Goal: Task Accomplishment & Management: Complete application form

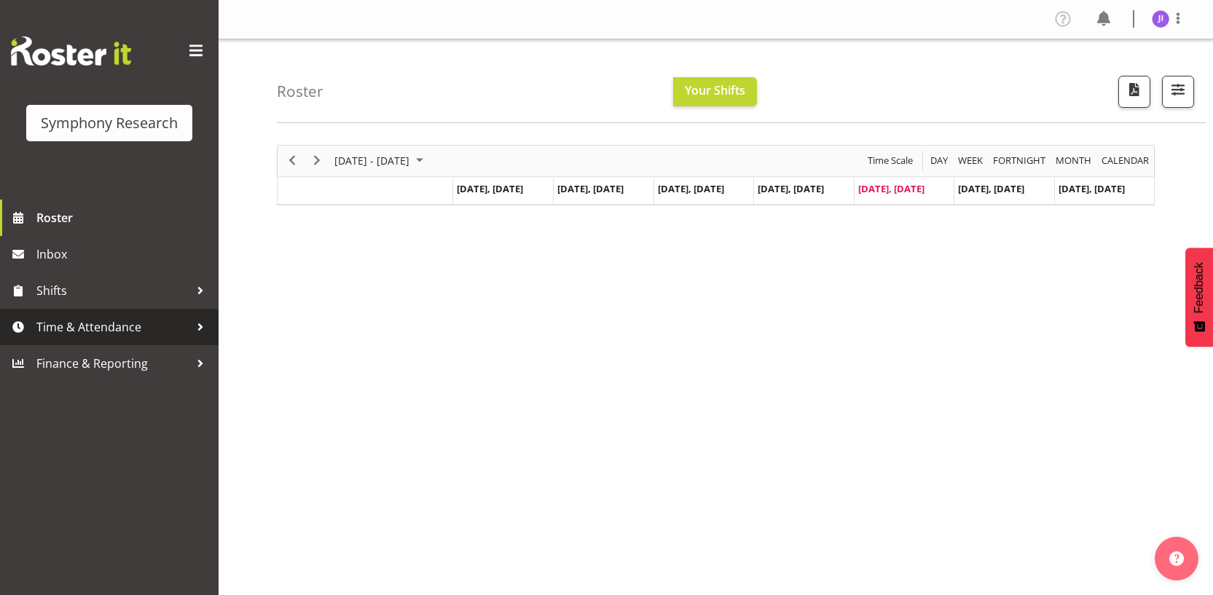
click at [155, 313] on link "Time & Attendance" at bounding box center [109, 327] width 219 height 36
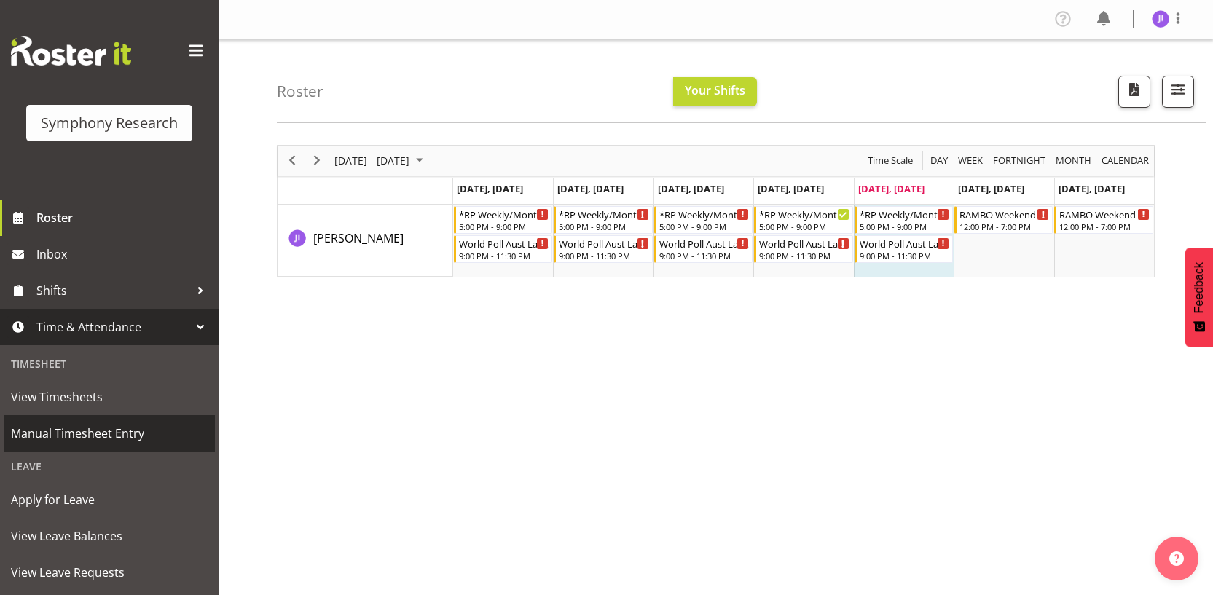
click at [84, 425] on span "Manual Timesheet Entry" at bounding box center [109, 434] width 197 height 22
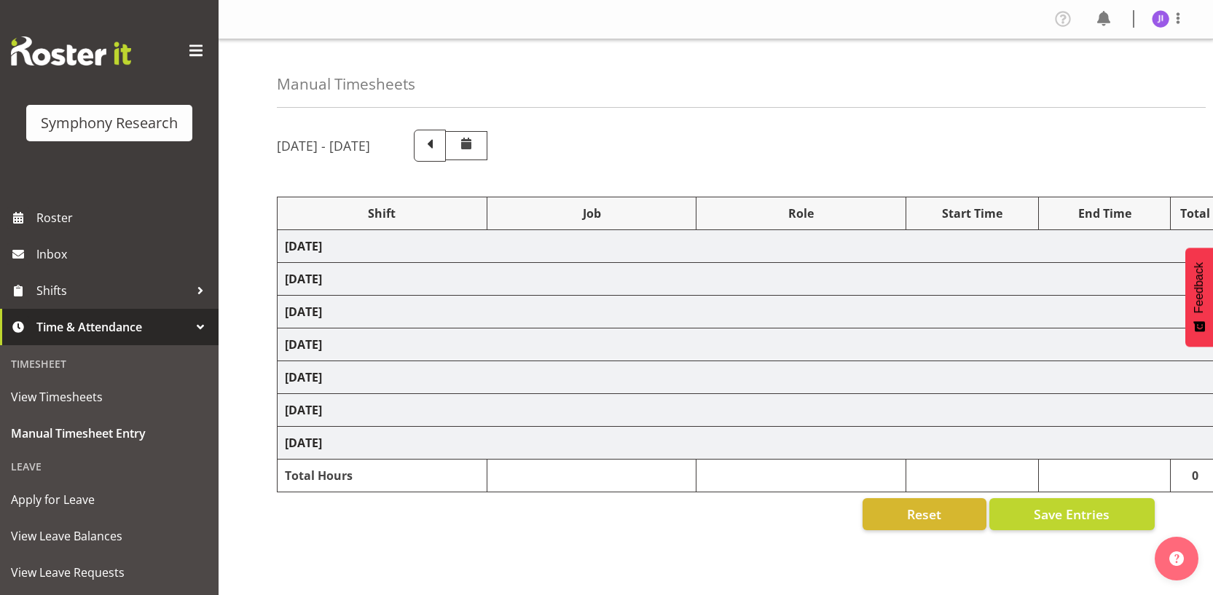
select select "48116"
select select "10731"
select select "48116"
select select "10499"
select select "48116"
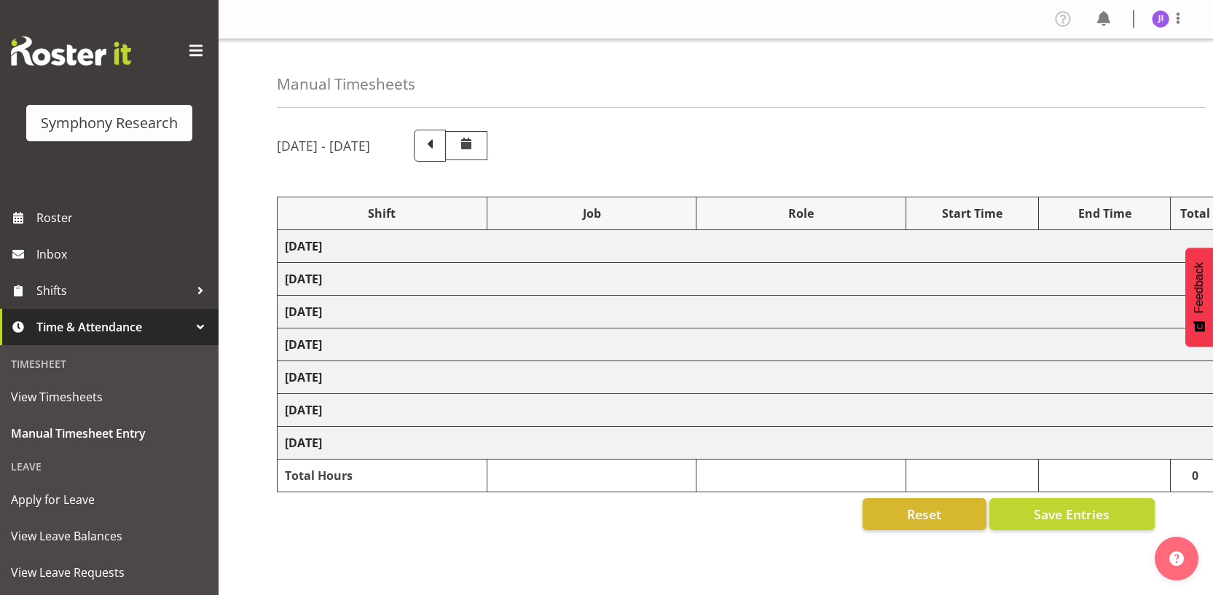
select select "10731"
select select "48116"
select select "10499"
select select "48116"
select select "10730"
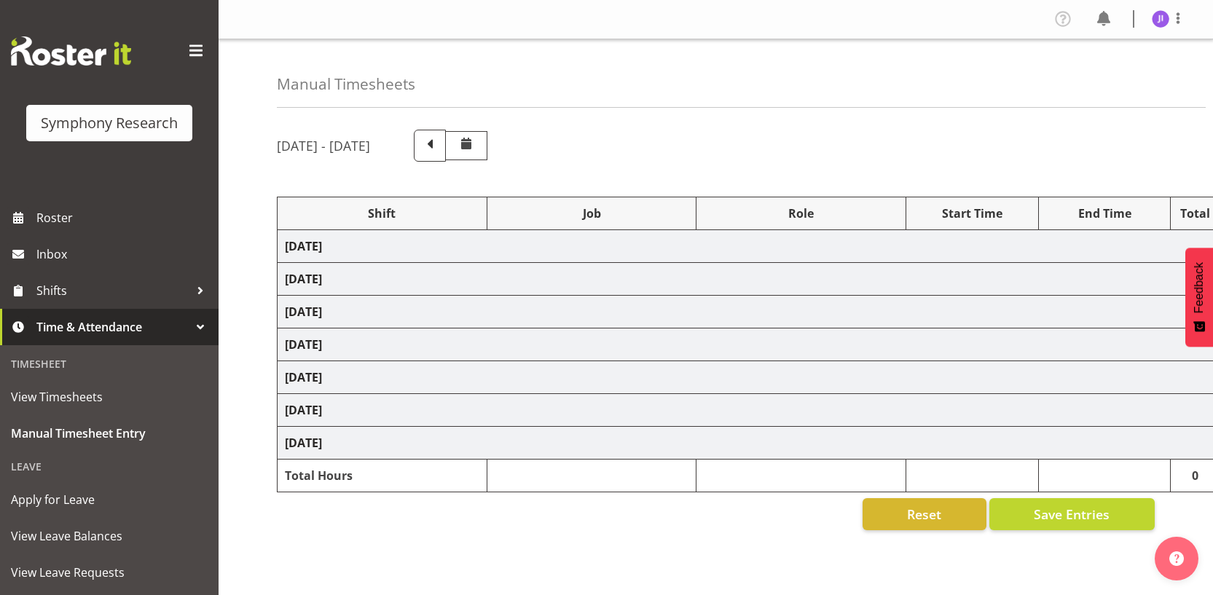
select select "48116"
select select "10499"
select select "48116"
select select "10731"
select select "48116"
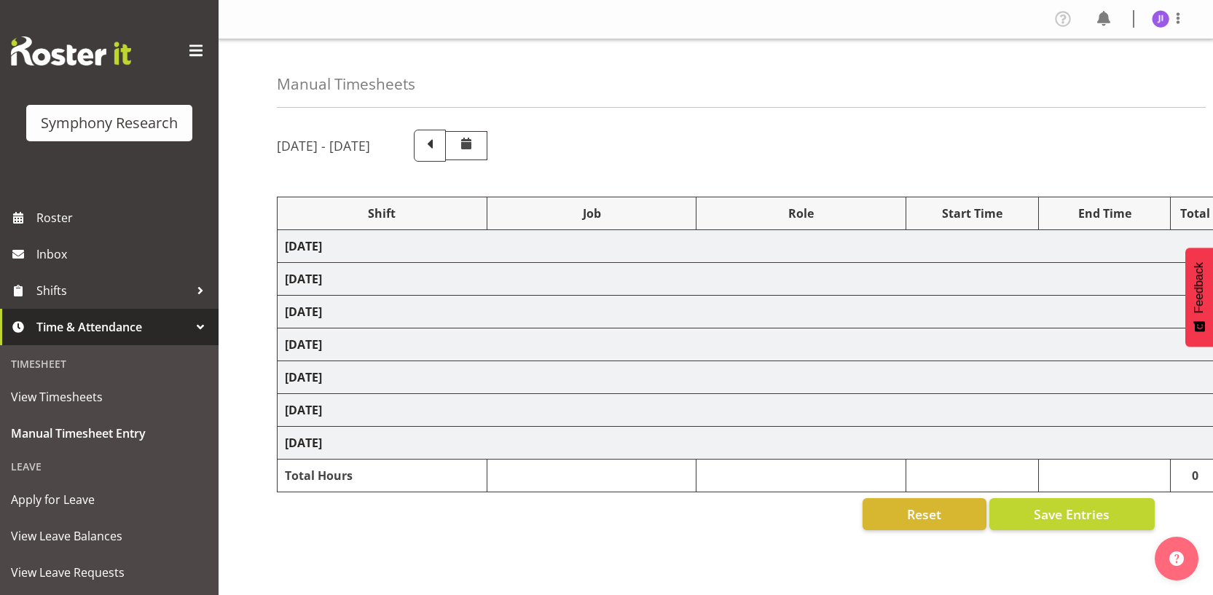
select select "10499"
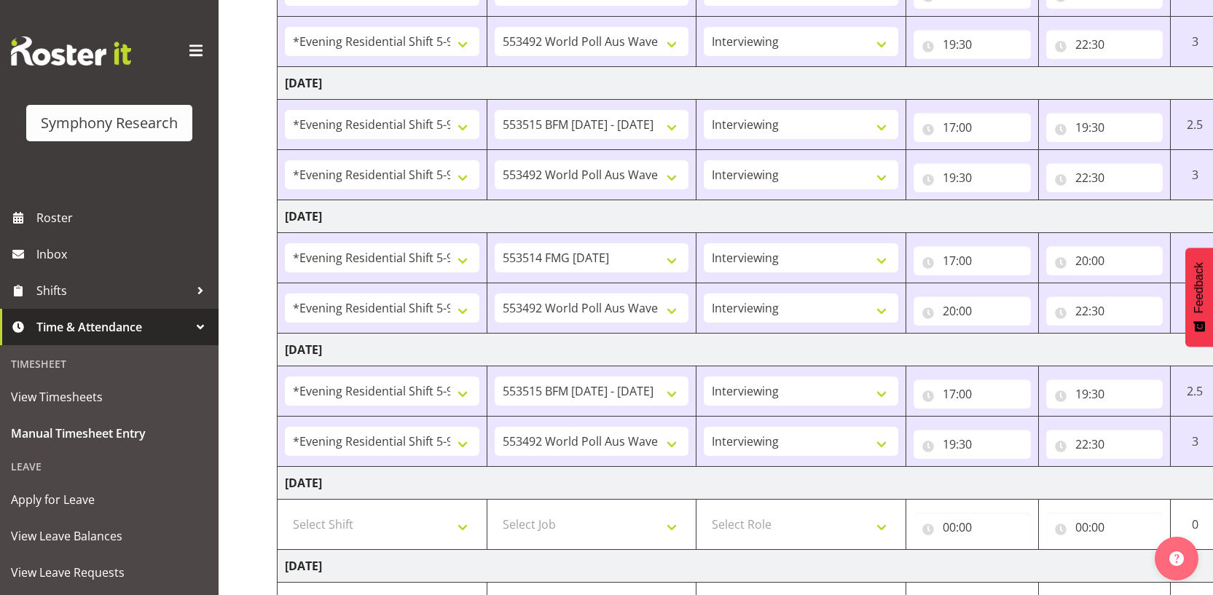
scroll to position [510, 0]
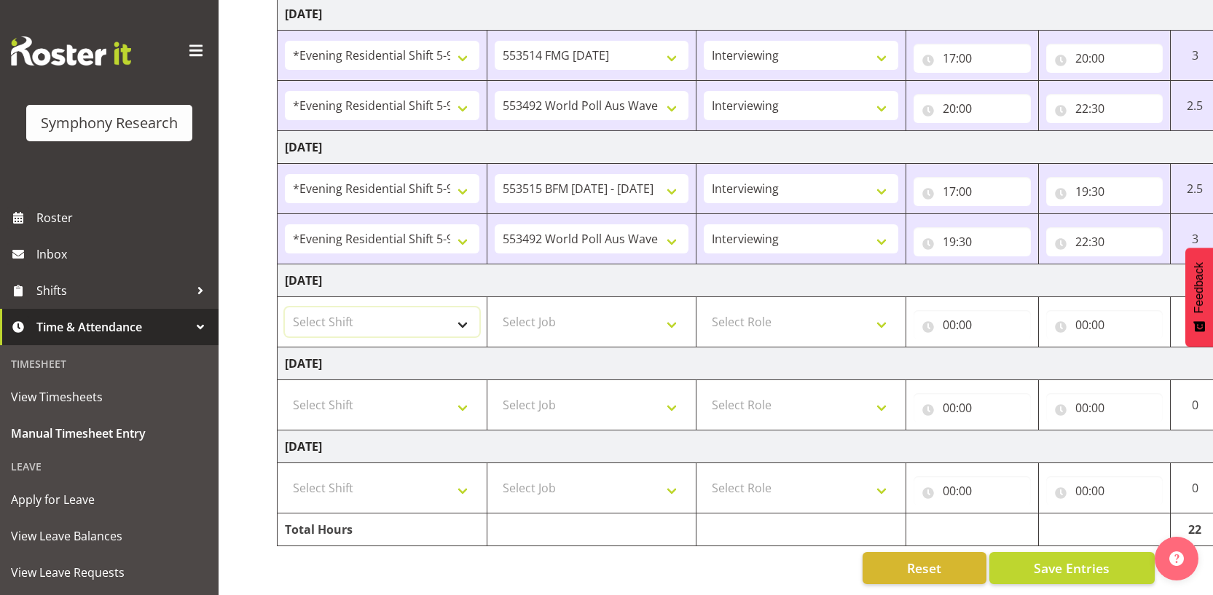
click at [377, 307] on select "Select Shift !!Weekend Residential (Roster IT Shift Label) *Business 9/10am ~ 4…" at bounding box center [382, 321] width 195 height 29
select select "48116"
click at [285, 307] on select "Select Shift !!Weekend Residential (Roster IT Shift Label) *Business 9/10am ~ 4…" at bounding box center [382, 321] width 195 height 29
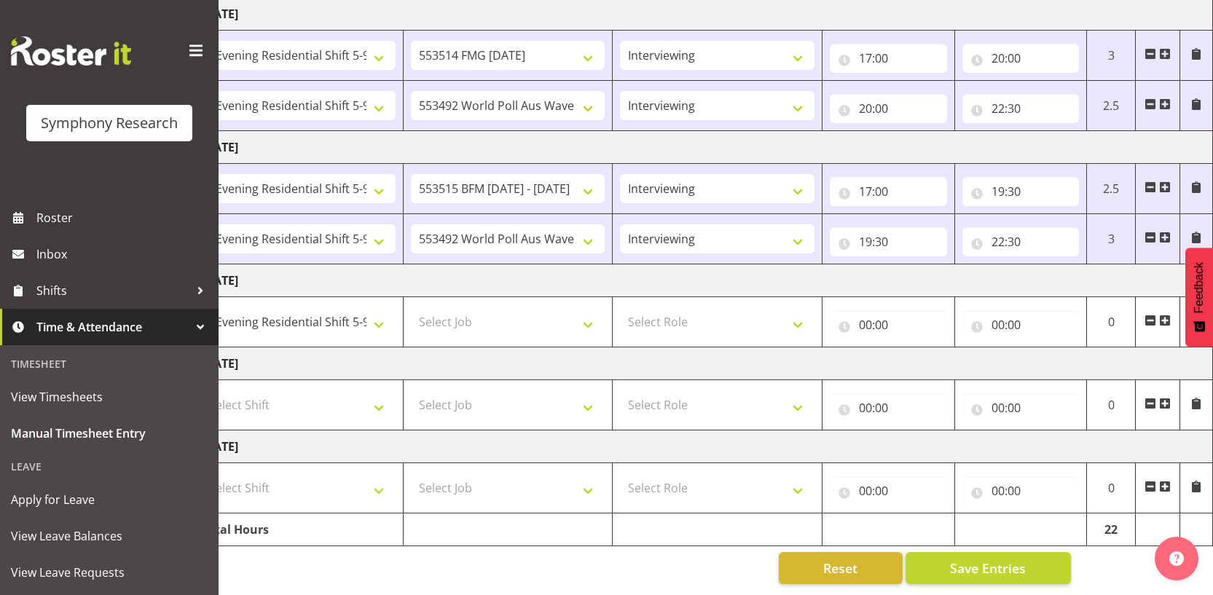
click at [1164, 315] on span at bounding box center [1165, 321] width 12 height 12
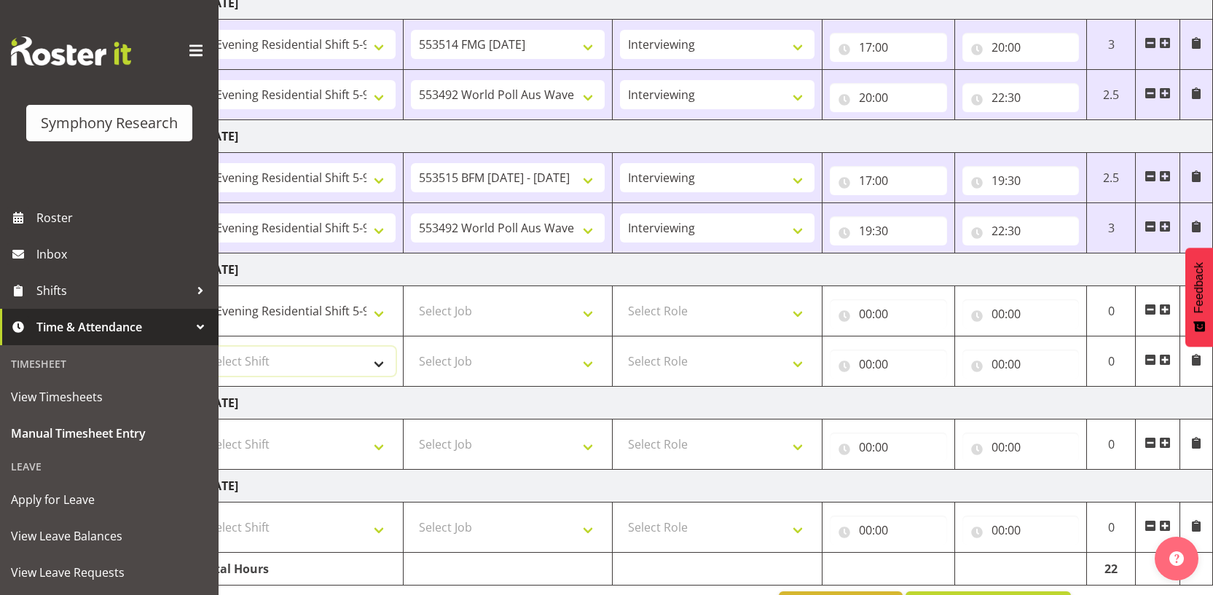
click at [311, 361] on select "Select Shift !!Weekend Residential (Roster IT Shift Label) *Business 9/10am ~ 4…" at bounding box center [298, 361] width 195 height 29
select select "48116"
click at [201, 347] on select "Select Shift !!Weekend Residential (Roster IT Shift Label) *Business 9/10am ~ 4…" at bounding box center [298, 361] width 195 height 29
click at [496, 320] on select "Select Job 550060 IF Admin 553492 World Poll Aus Wave 2 Main 2025 553493 World …" at bounding box center [508, 311] width 195 height 29
click at [513, 310] on select "Select Job 550060 IF Admin 553492 World Poll Aus Wave 2 Main 2025 553493 World …" at bounding box center [508, 311] width 195 height 29
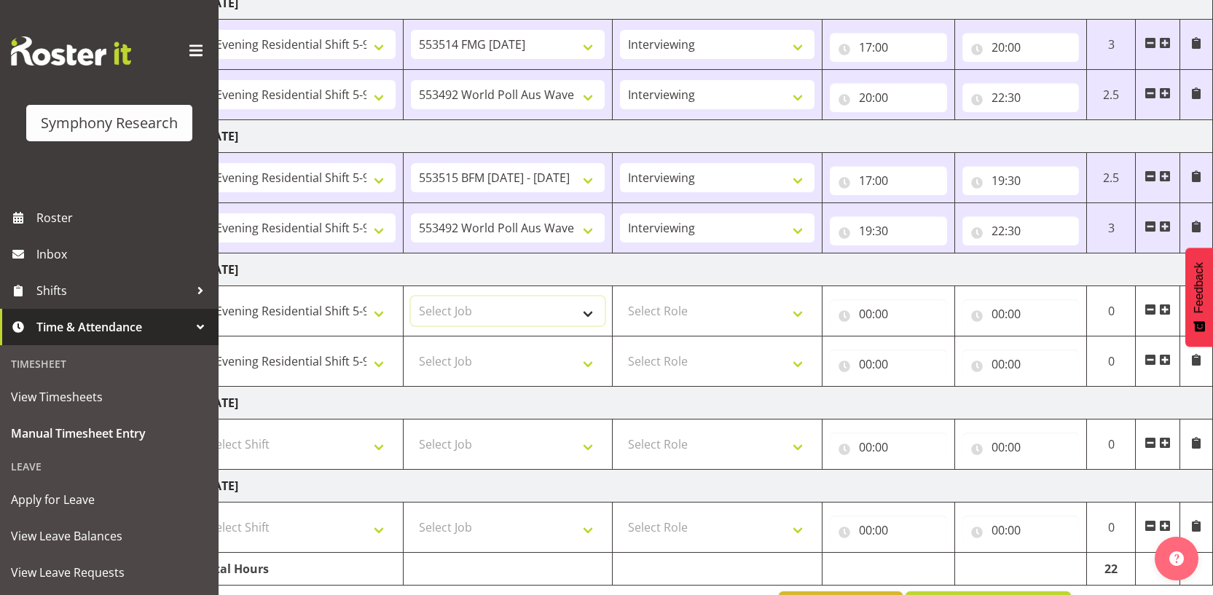
click at [513, 310] on select "Select Job 550060 IF Admin 553492 World Poll Aus Wave 2 Main 2025 553493 World …" at bounding box center [508, 311] width 195 height 29
select select "10730"
click at [411, 297] on select "Select Job 550060 IF Admin 553492 World Poll Aus Wave 2 Main 2025 553493 World …" at bounding box center [508, 311] width 195 height 29
click at [517, 370] on select "Select Job 550060 IF Admin 553492 World Poll Aus Wave 2 Main 2025 553493 World …" at bounding box center [508, 361] width 195 height 29
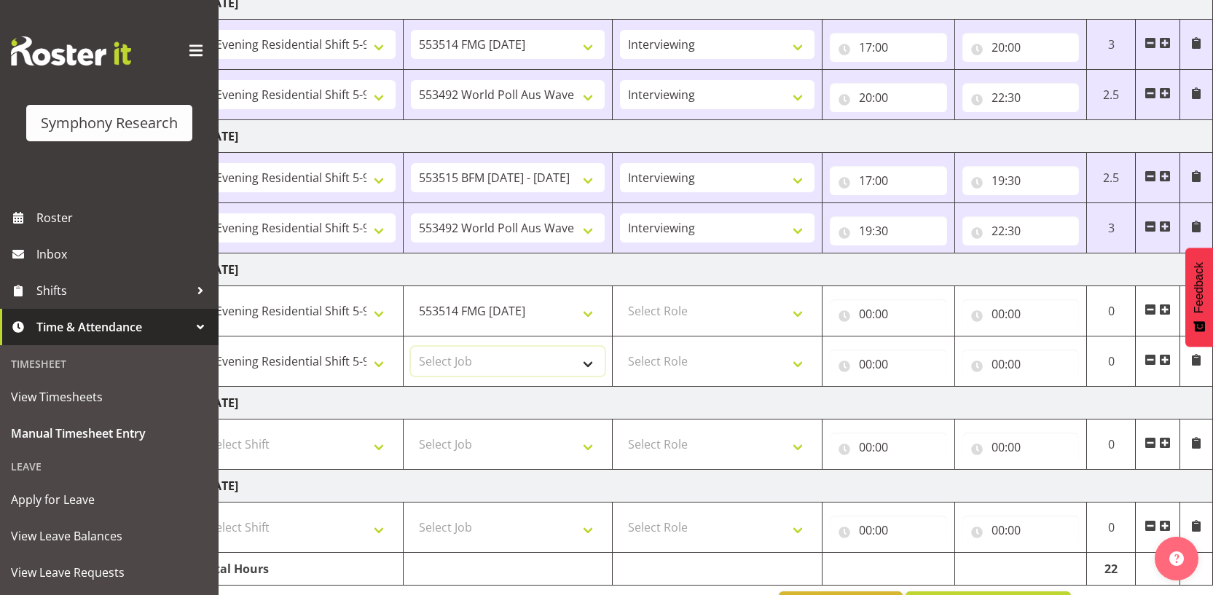
select select "10499"
click at [411, 347] on select "Select Job 550060 IF Admin 553492 World Poll Aus Wave 2 Main 2025 553493 World …" at bounding box center [508, 361] width 195 height 29
click at [722, 306] on select "Select Role Interviewing Briefing" at bounding box center [717, 311] width 195 height 29
select select "47"
click at [620, 297] on select "Select Role Interviewing Briefing" at bounding box center [717, 311] width 195 height 29
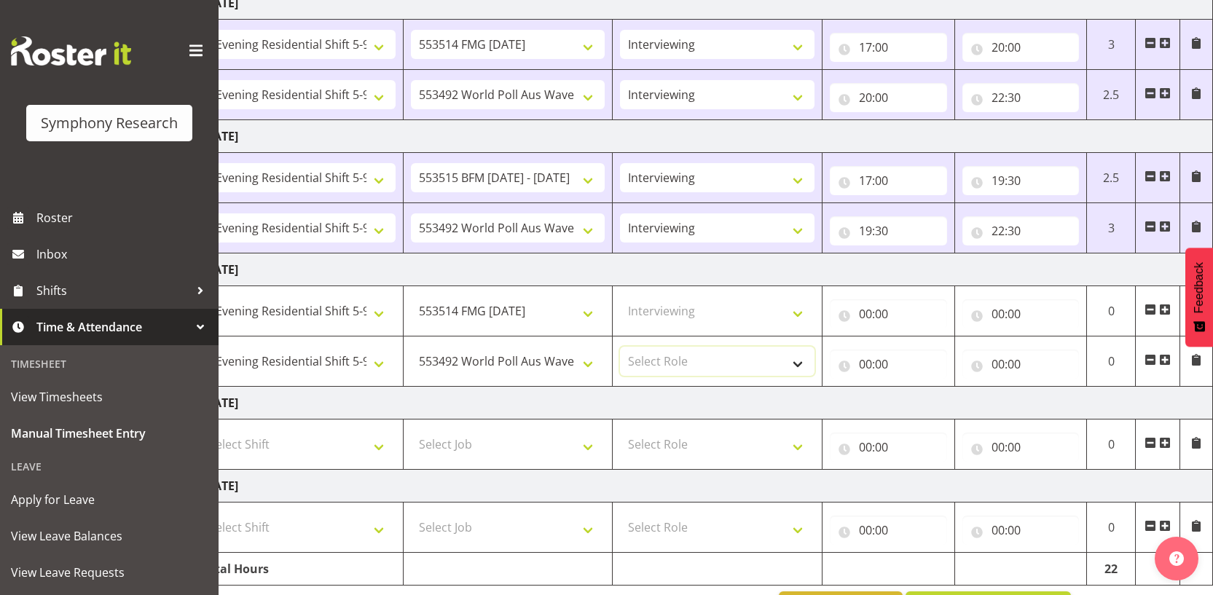
click at [690, 359] on select "Select Role Interviewing Briefing" at bounding box center [717, 361] width 195 height 29
select select "47"
click at [620, 347] on select "Select Role Interviewing Briefing" at bounding box center [717, 361] width 195 height 29
click at [862, 313] on input "00:00" at bounding box center [888, 313] width 117 height 29
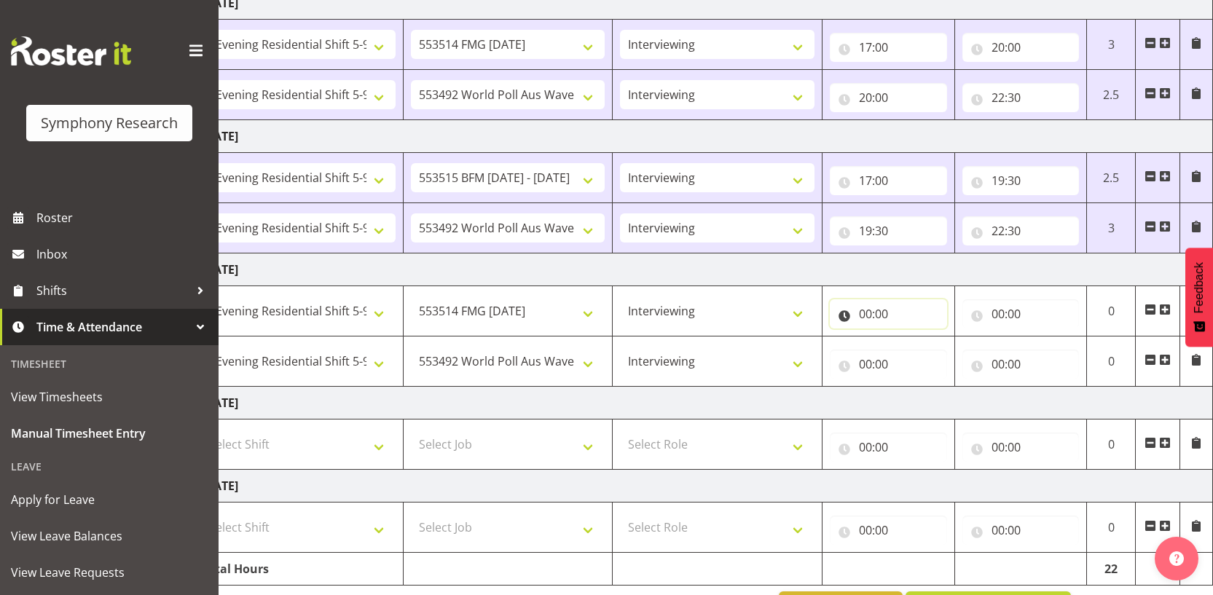
click at [862, 313] on input "00:00" at bounding box center [888, 313] width 117 height 29
click at [871, 315] on input "00:00" at bounding box center [888, 313] width 117 height 29
click at [868, 319] on input "00:00" at bounding box center [888, 313] width 117 height 29
click at [925, 360] on select "00 01 02 03 04 05 06 07 08 09 10 11 12 13 14 15 16 17 18 19 20 21 22 23" at bounding box center [929, 351] width 33 height 29
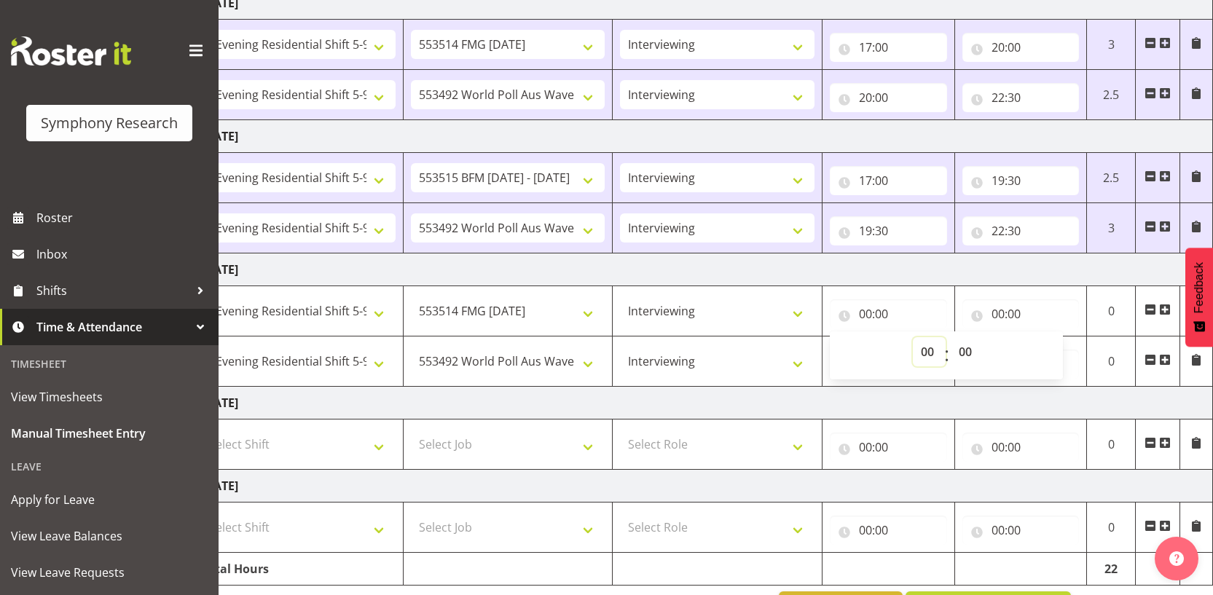
select select "17"
click at [913, 337] on select "00 01 02 03 04 05 06 07 08 09 10 11 12 13 14 15 16 17 18 19 20 21 22 23" at bounding box center [929, 351] width 33 height 29
type input "17:00"
click at [1000, 310] on input "00:00" at bounding box center [1020, 313] width 117 height 29
click at [1062, 353] on select "00 01 02 03 04 05 06 07 08 09 10 11 12 13 14 15 16 17 18 19 20 21 22 23" at bounding box center [1062, 351] width 33 height 29
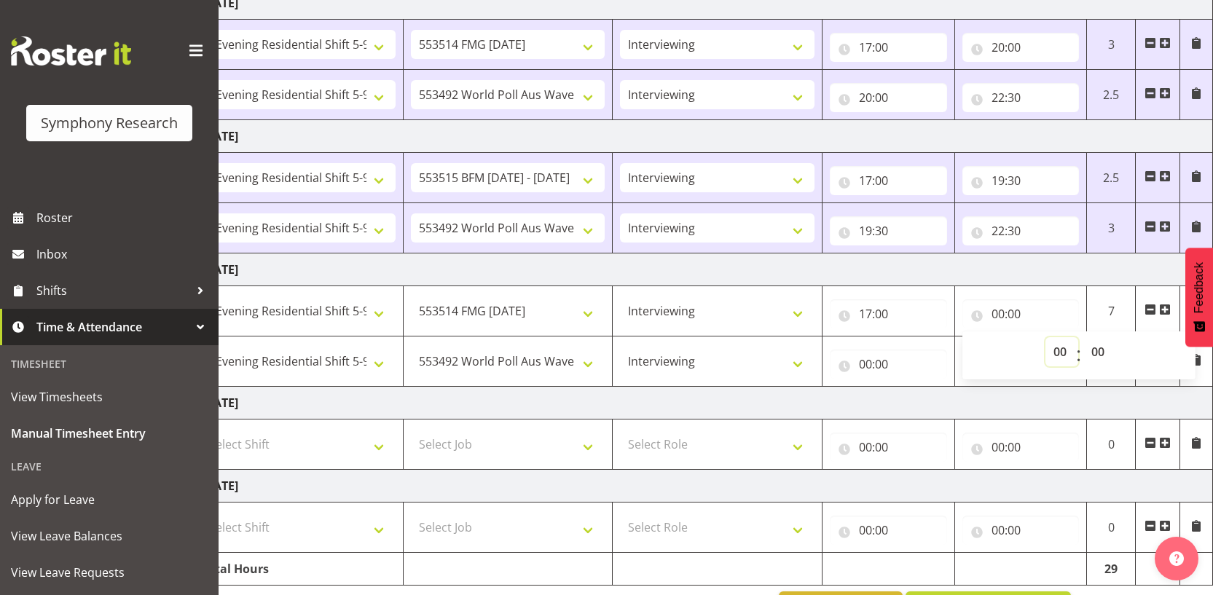
select select "20"
click at [1046, 337] on select "00 01 02 03 04 05 06 07 08 09 10 11 12 13 14 15 16 17 18 19 20 21 22 23" at bounding box center [1062, 351] width 33 height 29
type input "20:00"
click at [863, 368] on input "00:00" at bounding box center [888, 364] width 117 height 29
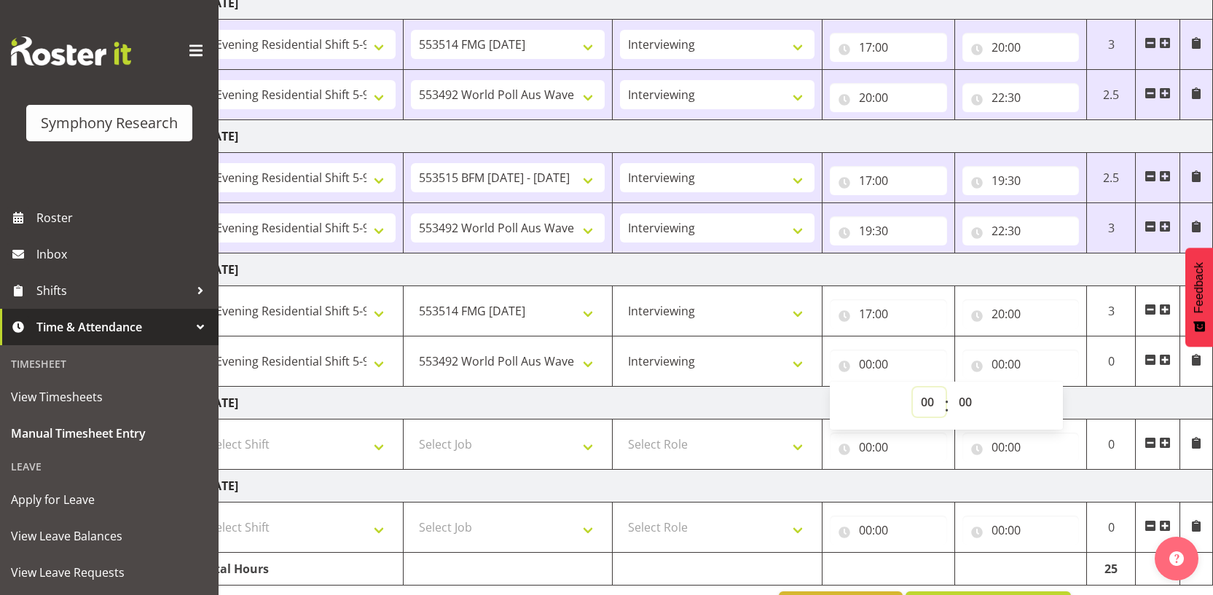
click at [927, 406] on select "00 01 02 03 04 05 06 07 08 09 10 11 12 13 14 15 16 17 18 19 20 21 22 23" at bounding box center [929, 402] width 33 height 29
select select "20"
click at [913, 388] on select "00 01 02 03 04 05 06 07 08 09 10 11 12 13 14 15 16 17 18 19 20 21 22 23" at bounding box center [929, 402] width 33 height 29
type input "20:00"
click at [1004, 361] on input "00:00" at bounding box center [1020, 364] width 117 height 29
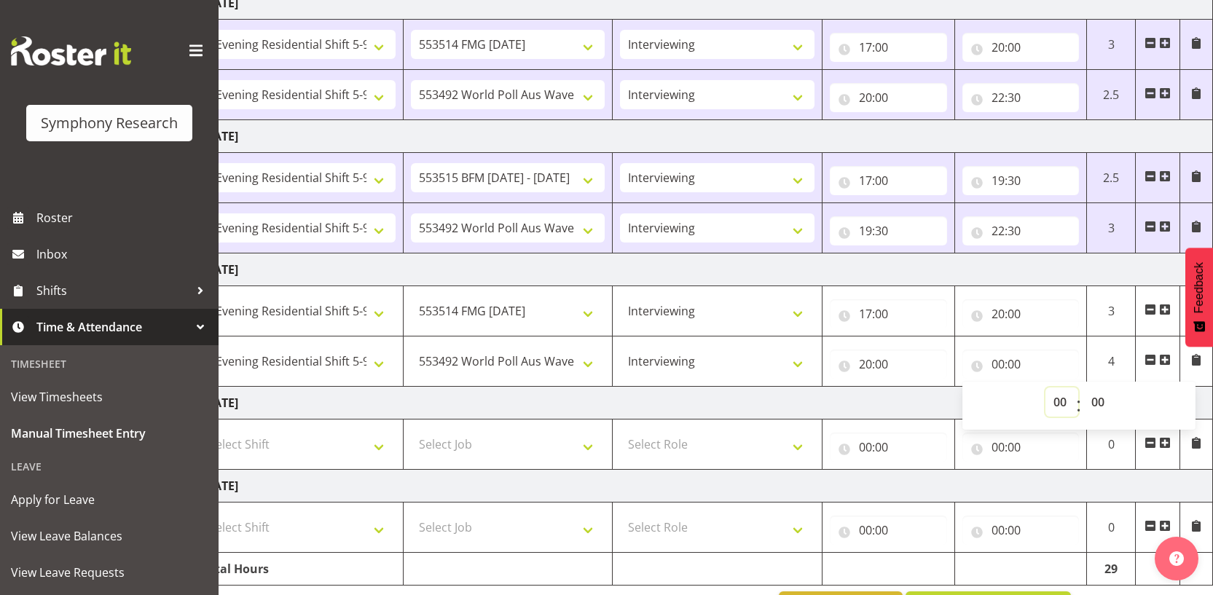
click at [1056, 393] on select "00 01 02 03 04 05 06 07 08 09 10 11 12 13 14 15 16 17 18 19 20 21 22 23" at bounding box center [1062, 402] width 33 height 29
select select "22"
click at [1046, 388] on select "00 01 02 03 04 05 06 07 08 09 10 11 12 13 14 15 16 17 18 19 20 21 22 23" at bounding box center [1062, 402] width 33 height 29
type input "22:00"
click at [1103, 400] on select "00 01 02 03 04 05 06 07 08 09 10 11 12 13 14 15 16 17 18 19 20 21 22 23 24 25 2…" at bounding box center [1099, 402] width 33 height 29
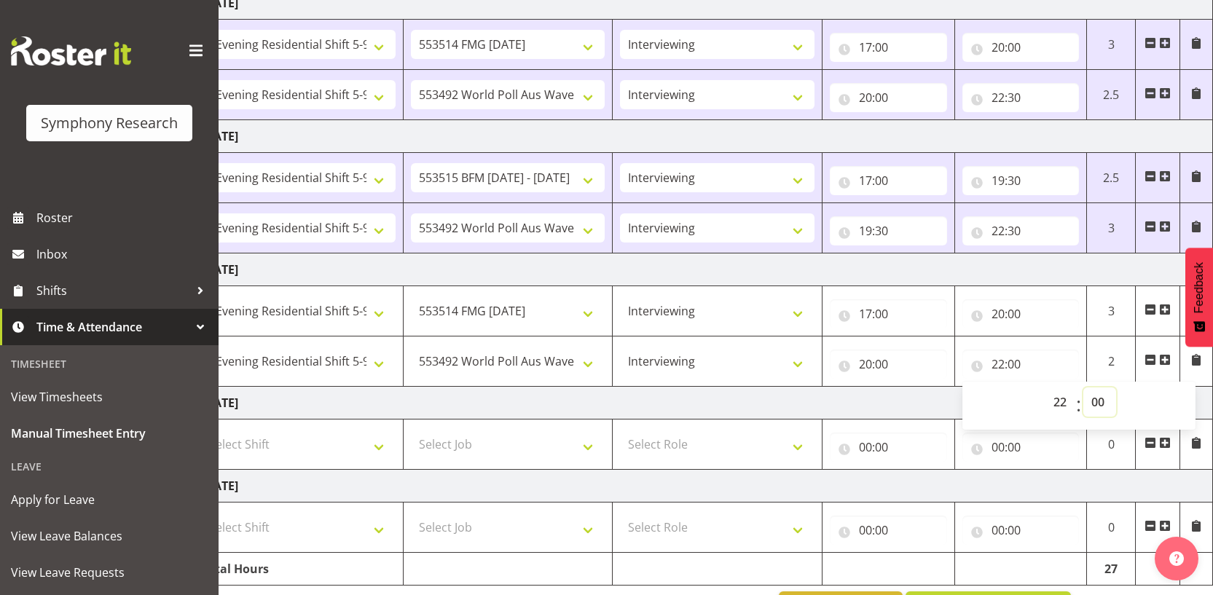
select select "30"
click at [1083, 388] on select "00 01 02 03 04 05 06 07 08 09 10 11 12 13 14 15 16 17 18 19 20 21 22 23 24 25 2…" at bounding box center [1099, 402] width 33 height 29
type input "22:30"
click at [884, 406] on td "Saturday 4th October 2025" at bounding box center [703, 403] width 1019 height 33
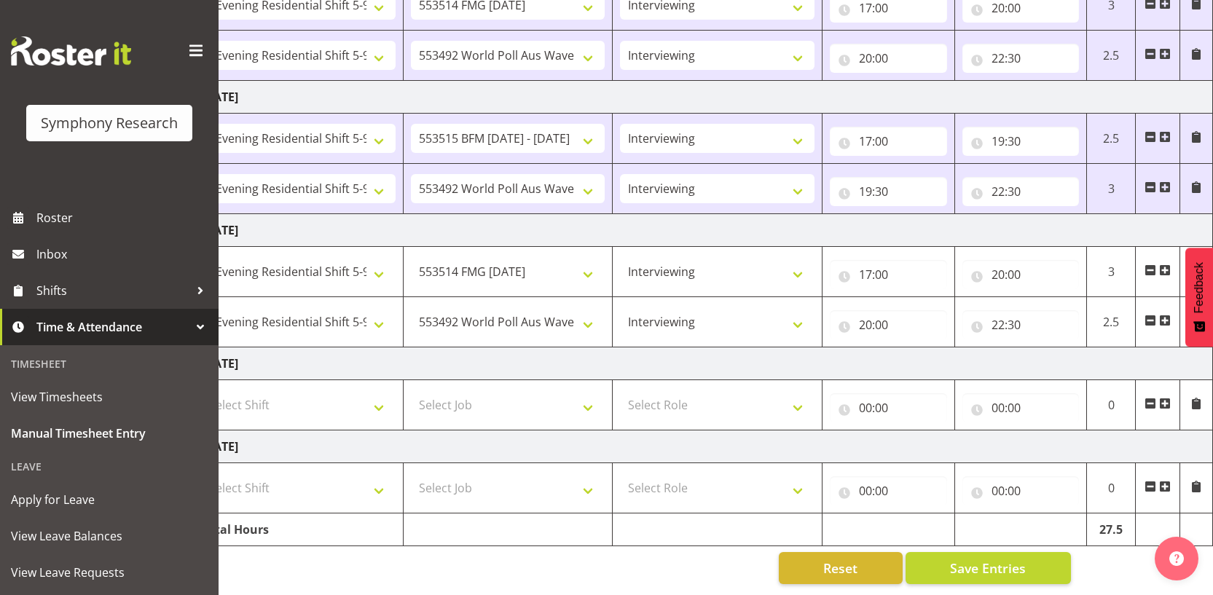
scroll to position [560, 0]
click at [945, 566] on button "Save Entries" at bounding box center [988, 568] width 165 height 32
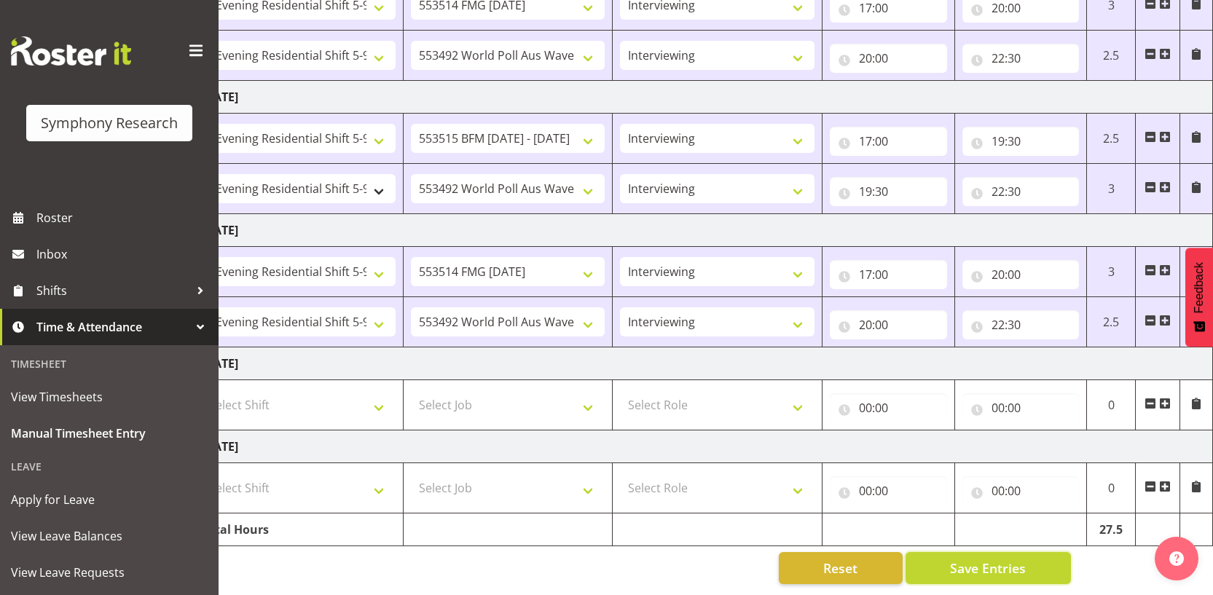
scroll to position [0, 0]
